Goal: Task Accomplishment & Management: Use online tool/utility

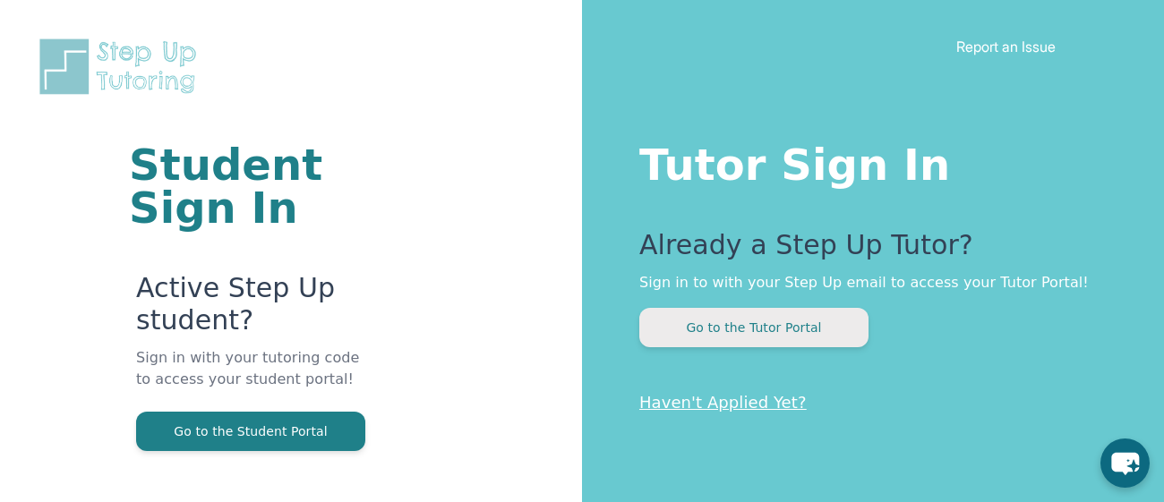
click at [681, 327] on button "Go to the Tutor Portal" at bounding box center [753, 327] width 229 height 39
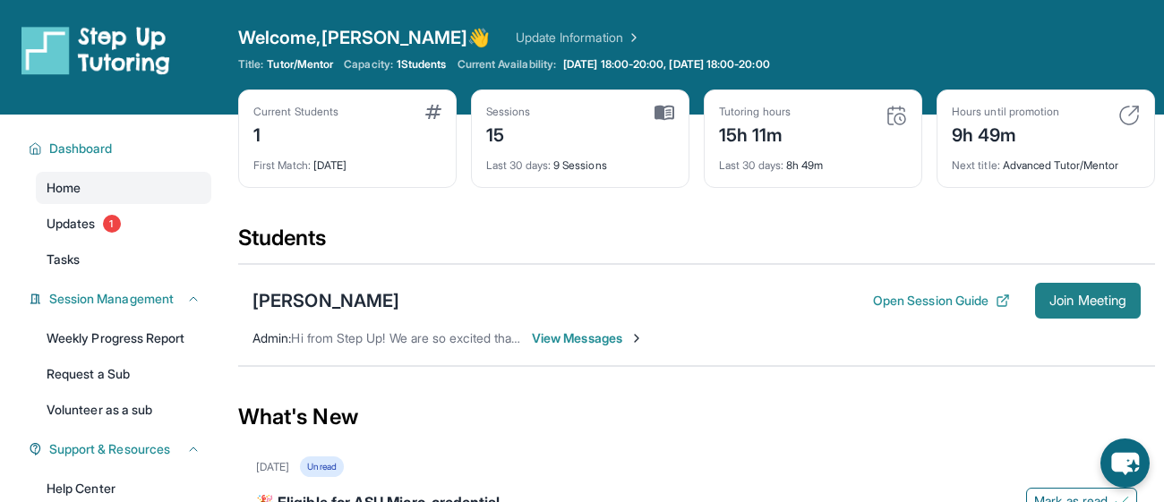
click at [1093, 310] on button "Join Meeting" at bounding box center [1088, 301] width 106 height 36
